Goal: Find specific page/section: Find specific page/section

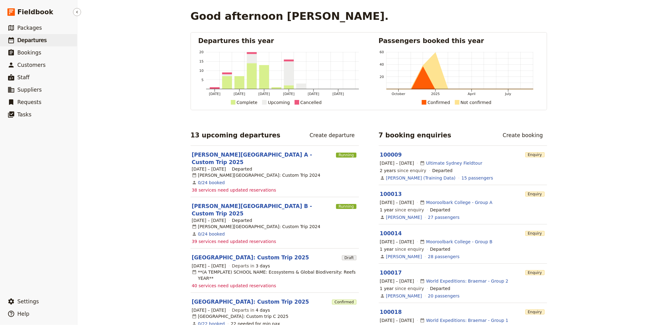
click at [37, 44] on link "​ Departures" at bounding box center [38, 40] width 77 height 12
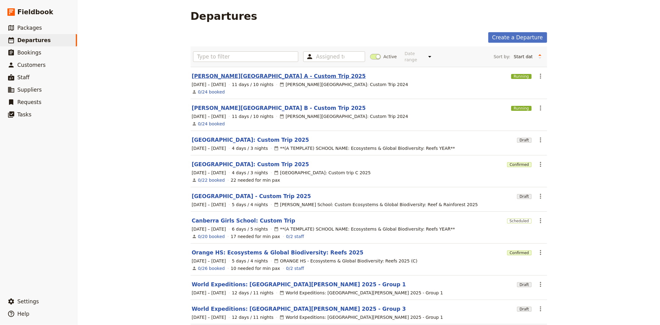
click at [209, 72] on link "[PERSON_NAME][GEOGRAPHIC_DATA] A - Custom Trip 2025" at bounding box center [279, 75] width 174 height 7
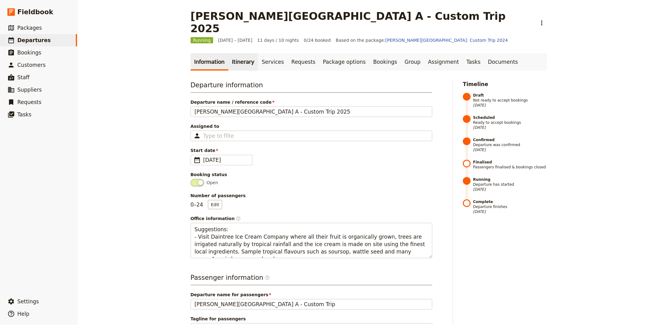
click at [237, 53] on link "Itinerary" at bounding box center [243, 61] width 30 height 17
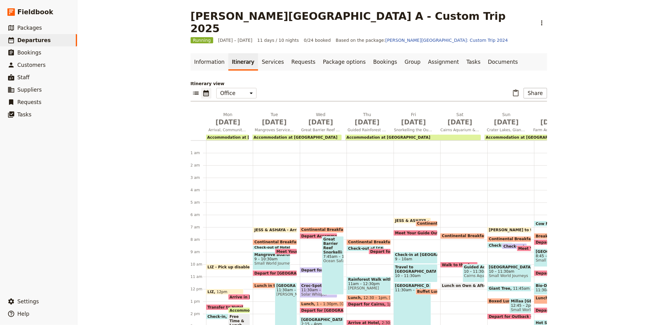
scroll to position [71, 0]
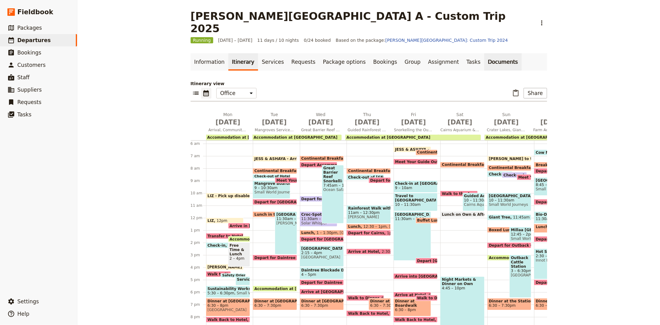
click at [484, 55] on link "Documents" at bounding box center [502, 61] width 37 height 17
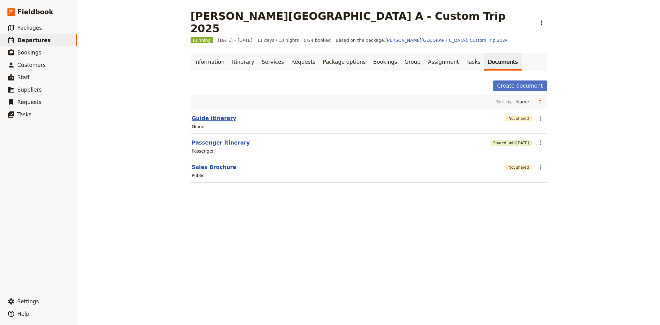
click at [202, 114] on button "Guide itinerary" at bounding box center [214, 117] width 45 height 7
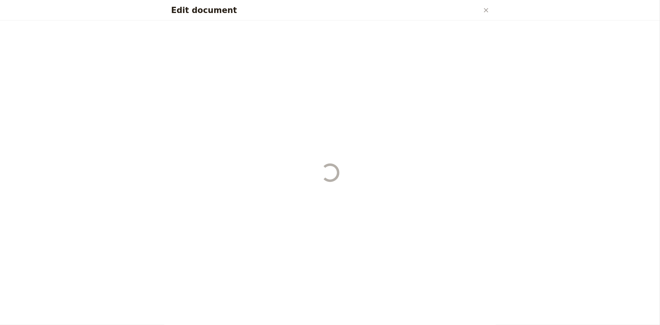
select select "STAFF"
select select "RUN_SHEET"
select select "DEFAULT"
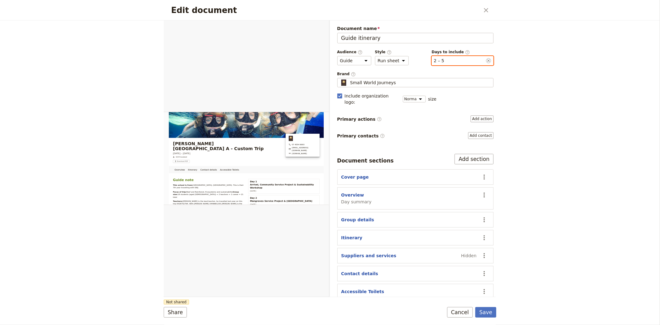
click at [436, 62] on button "​ 2 – 5" at bounding box center [439, 61] width 11 height 6
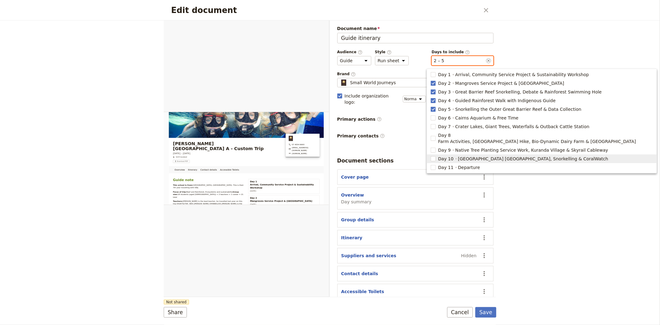
click at [450, 156] on span "Day 10" at bounding box center [445, 159] width 15 height 6
type input "2, 3, 4, 5, 10"
checkbox input "true"
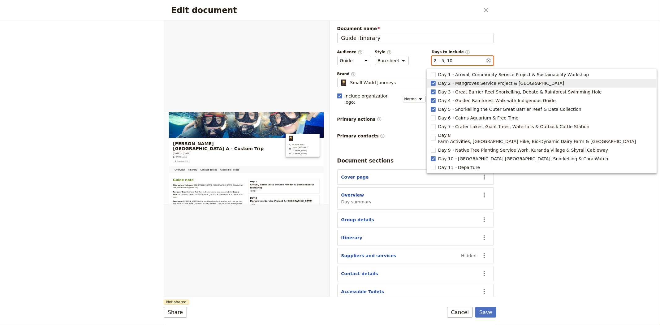
click at [438, 82] on span "Day 2" at bounding box center [444, 83] width 13 height 6
type input "3, 4, 5, 10"
checkbox input "false"
click at [442, 91] on span "Day 3" at bounding box center [444, 92] width 13 height 6
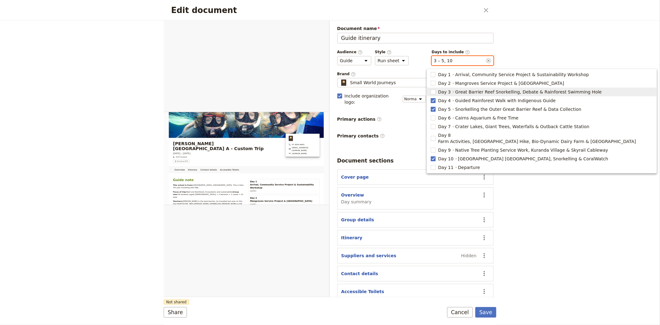
type input "4, 5, 10"
checkbox input "false"
click at [443, 100] on span "Day 4" at bounding box center [444, 100] width 13 height 6
type input "5, 10"
checkbox input "false"
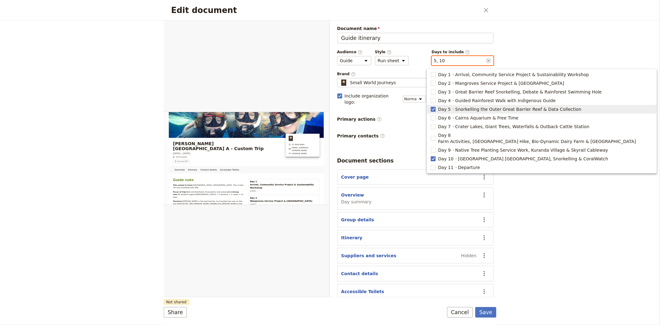
click at [443, 110] on span "Day 5" at bounding box center [444, 109] width 13 height 6
type input "10"
checkbox input "false"
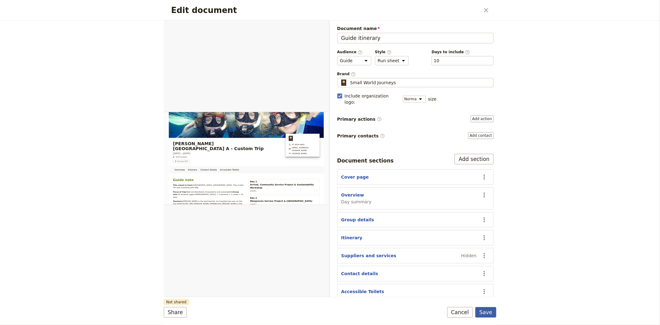
click at [490, 313] on button "Save" at bounding box center [485, 312] width 21 height 11
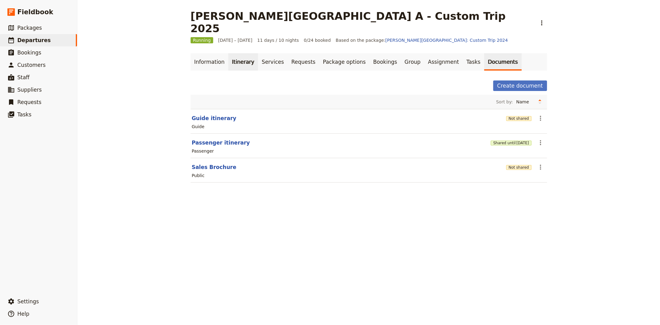
click at [237, 53] on link "Itinerary" at bounding box center [243, 61] width 30 height 17
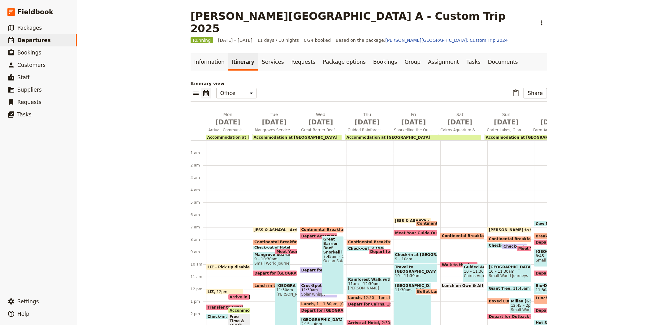
scroll to position [71, 0]
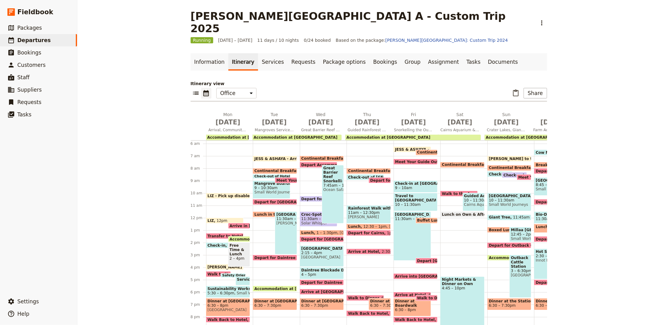
click at [537, 88] on div "​ ​ Office Guide Passenger Sales ​ Share" at bounding box center [369, 95] width 356 height 14
click at [534, 88] on button "Share" at bounding box center [534, 93] width 23 height 11
click at [517, 94] on span "Guide itinerary" at bounding box center [514, 94] width 32 height 6
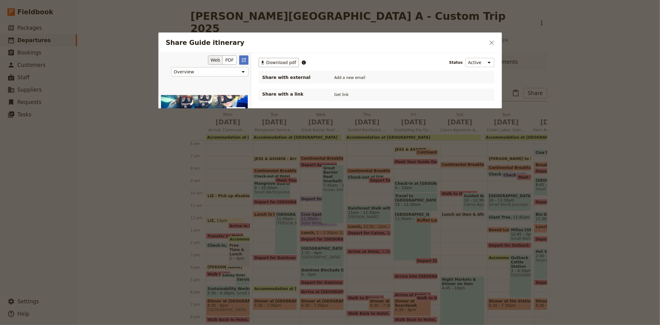
scroll to position [0, 0]
click at [265, 63] on icon "Share Guide itinerary" at bounding box center [262, 62] width 5 height 5
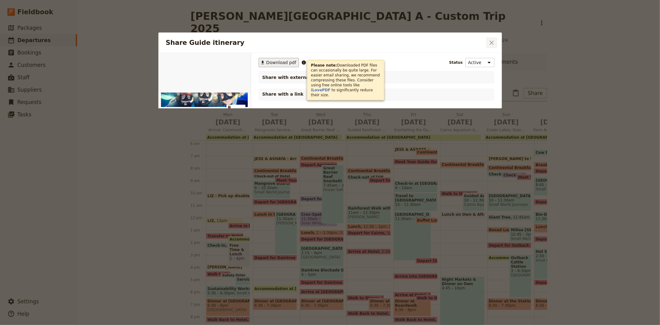
click at [491, 42] on icon "Close dialog" at bounding box center [491, 43] width 4 height 4
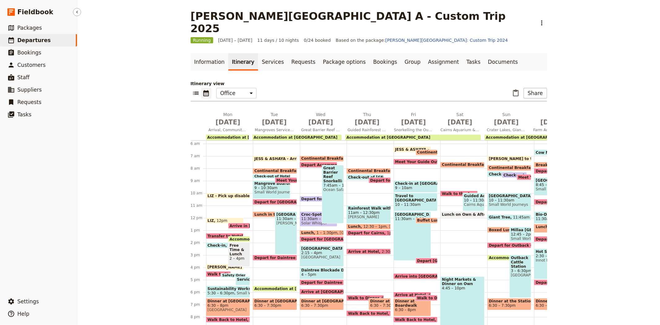
click at [26, 41] on span "Departures" at bounding box center [33, 40] width 33 height 6
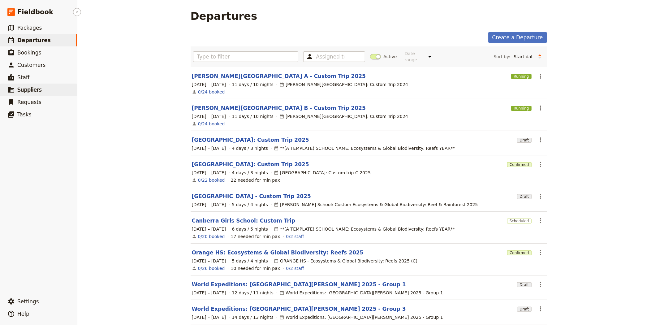
click at [22, 91] on span "Suppliers" at bounding box center [29, 90] width 24 height 6
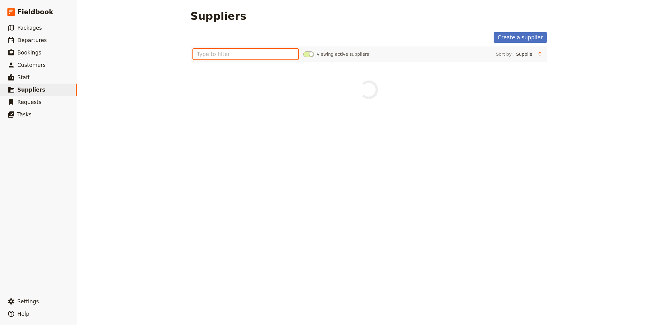
click at [210, 55] on input "text" at bounding box center [245, 54] width 105 height 11
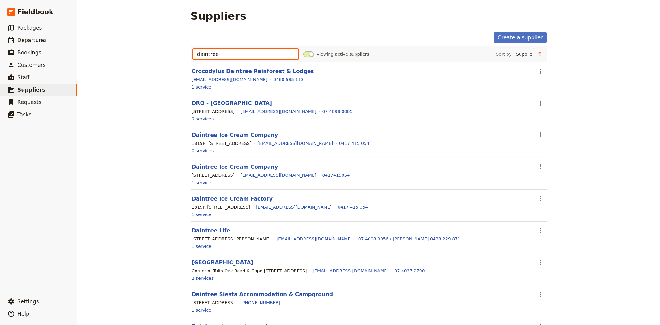
type input "daintree"
drag, startPoint x: 264, startPoint y: 240, endPoint x: 187, endPoint y: 238, distance: 77.4
click at [187, 238] on main "Suppliers Create a supplier daintree Viewing active suppliers Sort by: Supplier…" at bounding box center [368, 199] width 371 height 398
copy div "[STREET_ADDRESS][PERSON_NAME]"
click at [23, 25] on span "Packages" at bounding box center [29, 28] width 24 height 6
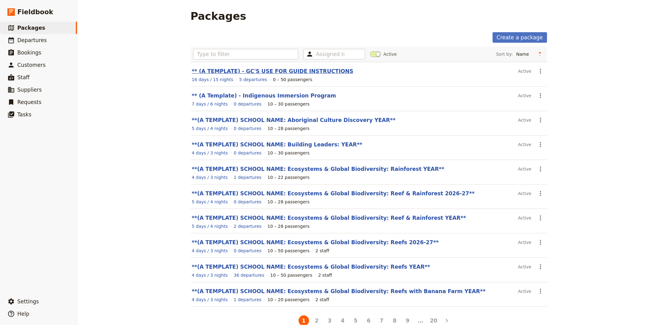
click at [229, 71] on link "** (A TEMPLATE) - GC'S USE FOR GUIDE INSTRUCTIONS" at bounding box center [272, 71] width 161 height 6
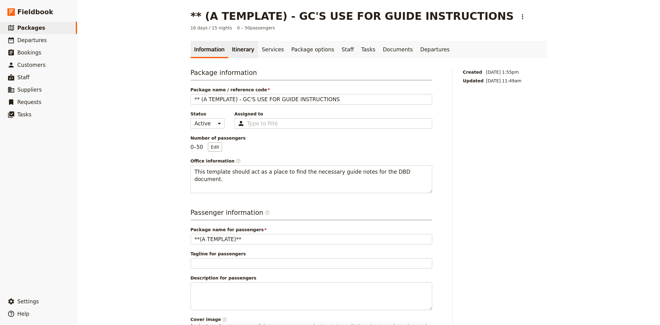
click at [230, 48] on link "Itinerary" at bounding box center [243, 49] width 30 height 17
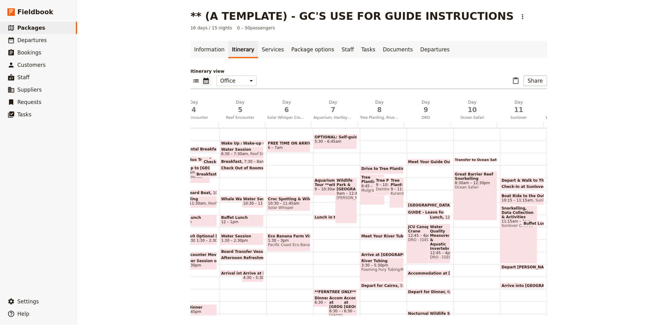
scroll to position [0, 205]
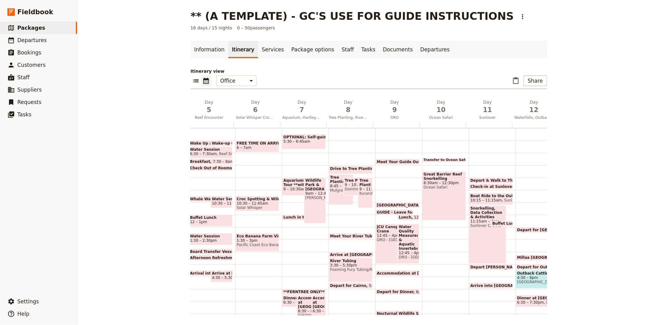
click at [345, 187] on span "Daintree Life" at bounding box center [356, 189] width 22 height 4
select select "8"
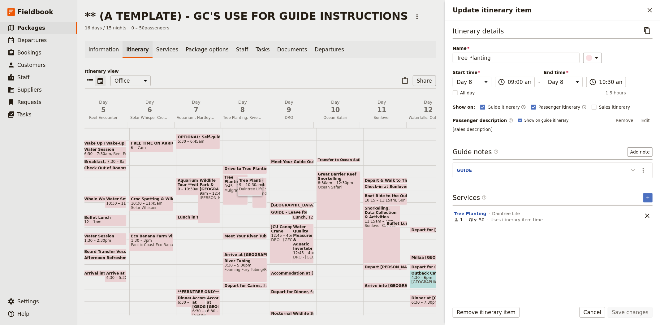
click at [631, 170] on icon "Update itinerary item" at bounding box center [632, 169] width 7 height 7
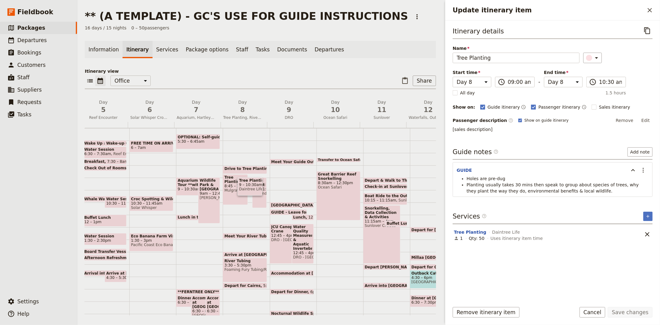
click at [233, 166] on span "Drive to Tree Planting site" at bounding box center [253, 168] width 58 height 4
select select "8"
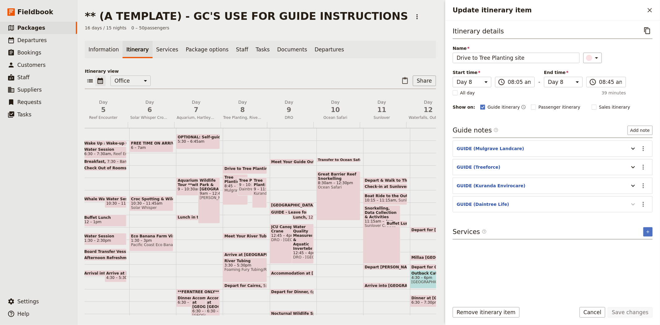
click at [630, 203] on icon "Update itinerary item" at bounding box center [632, 203] width 7 height 7
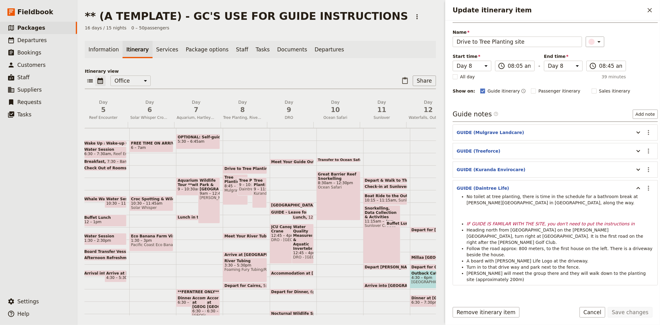
scroll to position [25, 0]
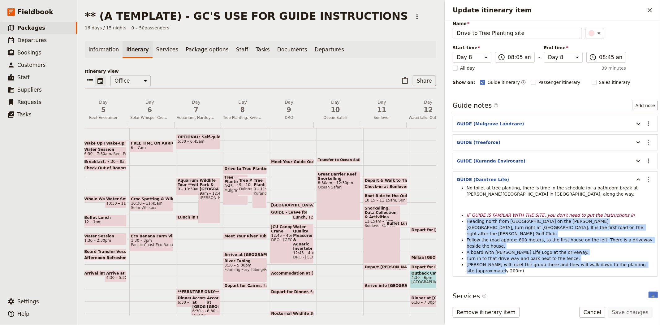
drag, startPoint x: 485, startPoint y: 265, endPoint x: 461, endPoint y: 222, distance: 49.2
click at [461, 222] on ul "IF GUIDE IS FAMILAR WITH THE SITE, you don't need to put the instructions in He…" at bounding box center [555, 243] width 197 height 62
copy ul "Heading north from [GEOGRAPHIC_DATA] on the [PERSON_NAME][GEOGRAPHIC_DATA], tur…"
